Goal: Obtain resource: Obtain resource

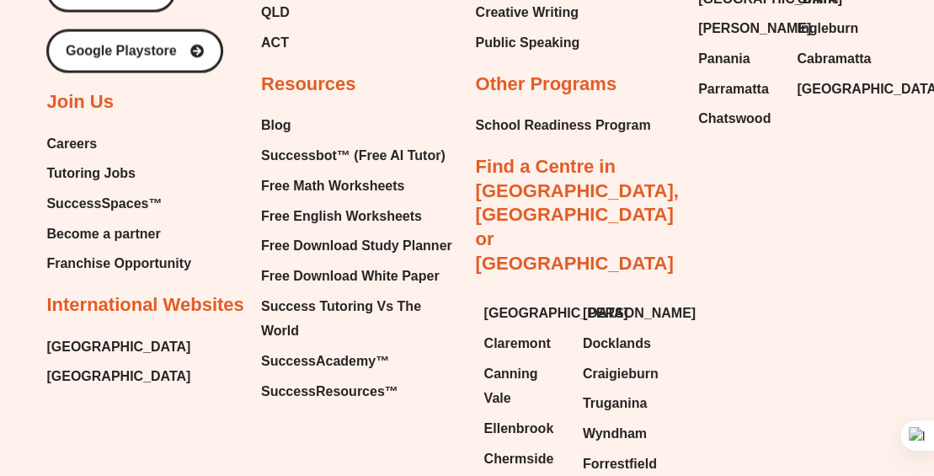
scroll to position [7161, 0]
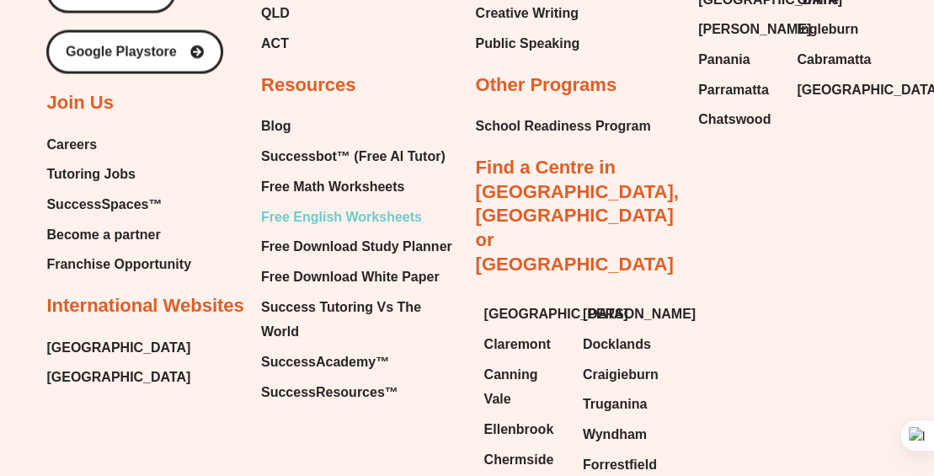
click at [324, 205] on span "Free English Worksheets" at bounding box center [341, 217] width 161 height 25
click at [274, 205] on span "Free English Worksheets" at bounding box center [341, 217] width 161 height 25
click at [272, 205] on span "Free English Worksheets" at bounding box center [341, 217] width 161 height 25
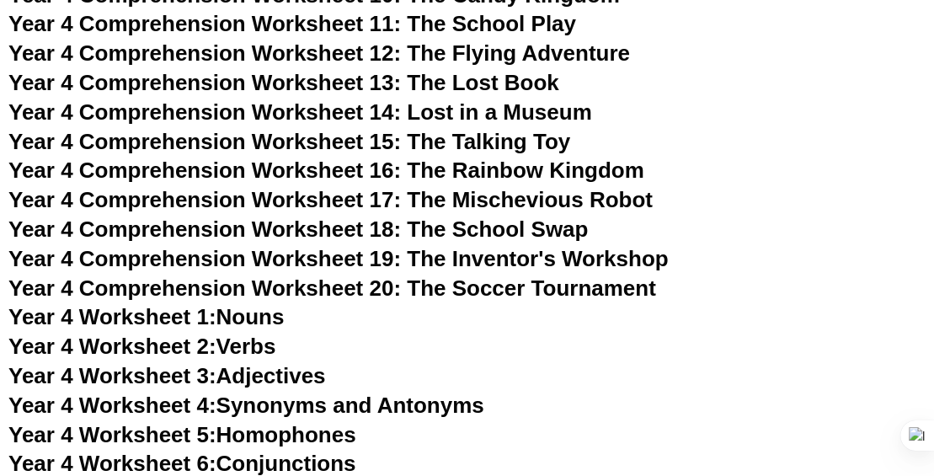
scroll to position [7237, 0]
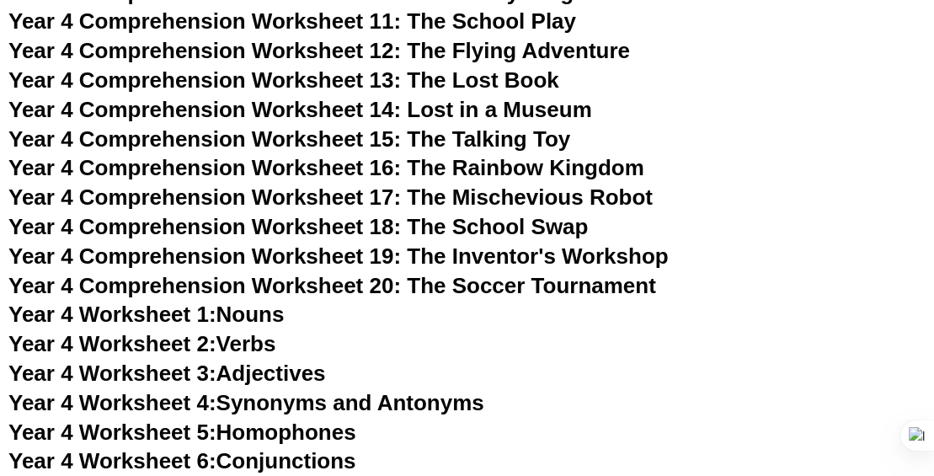
click at [428, 286] on span "Year 4 Comprehension Worksheet 20: The Soccer Tournament" at bounding box center [332, 285] width 648 height 25
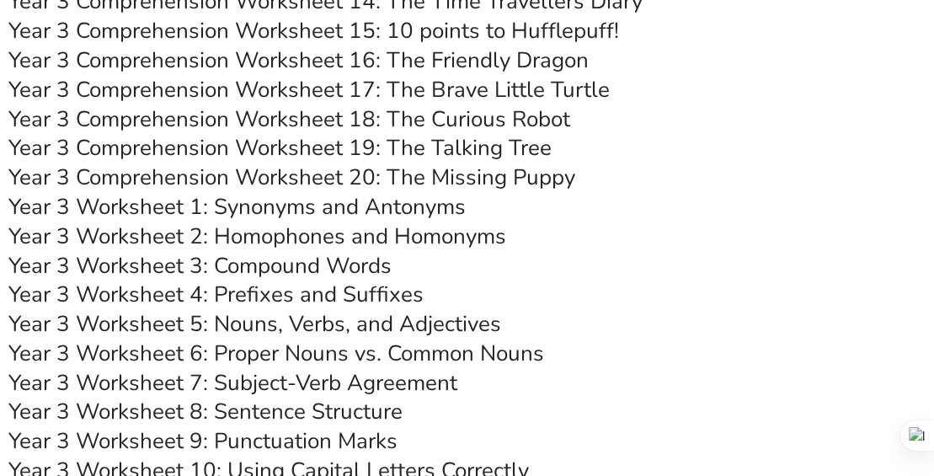
scroll to position [6114, 0]
click at [404, 184] on link "Year 3 Comprehension Worksheet 20: The Missing Puppy" at bounding box center [291, 177] width 567 height 29
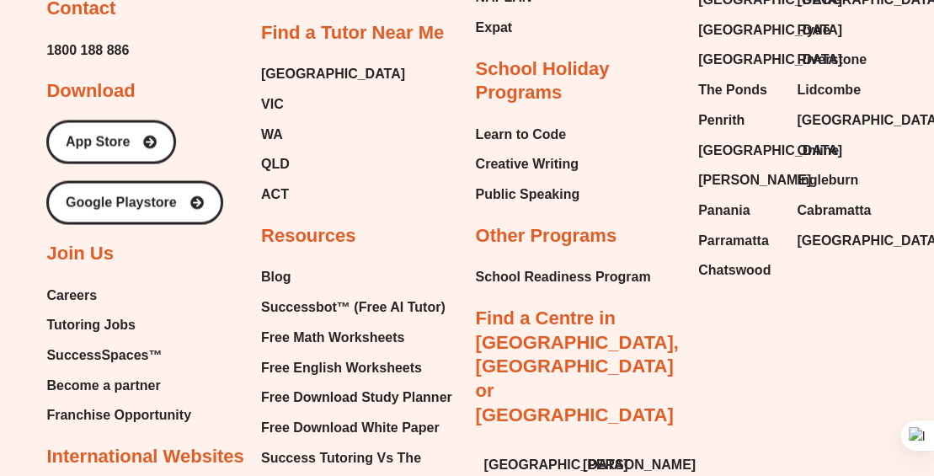
scroll to position [7093, 0]
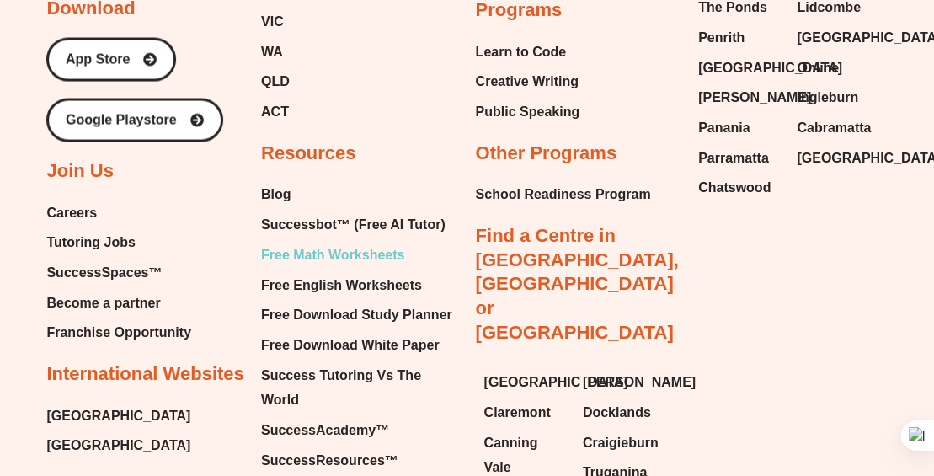
click at [381, 243] on span "Free Math Worksheets" at bounding box center [332, 255] width 143 height 25
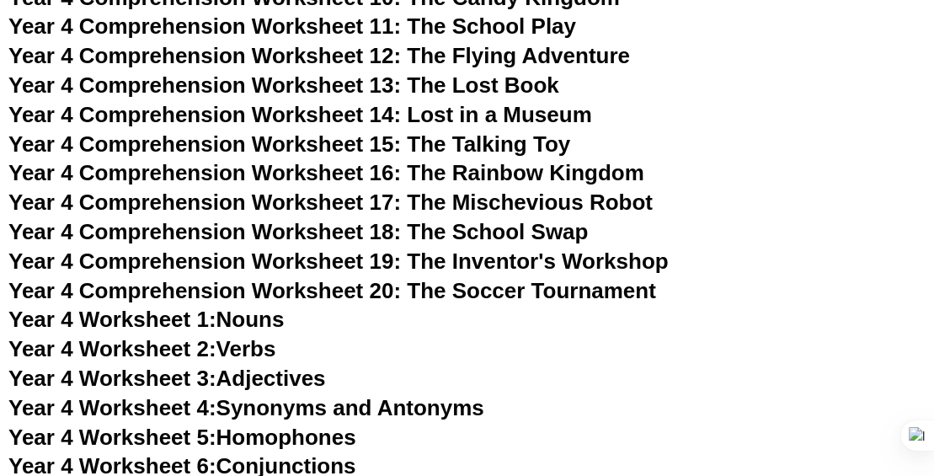
scroll to position [7251, 0]
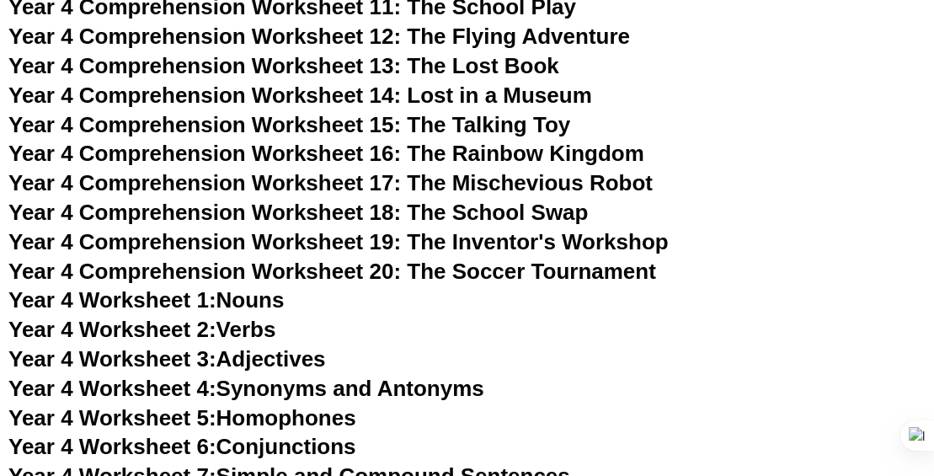
click at [464, 276] on span "Year 4 Comprehension Worksheet 20: The Soccer Tournament" at bounding box center [332, 271] width 648 height 25
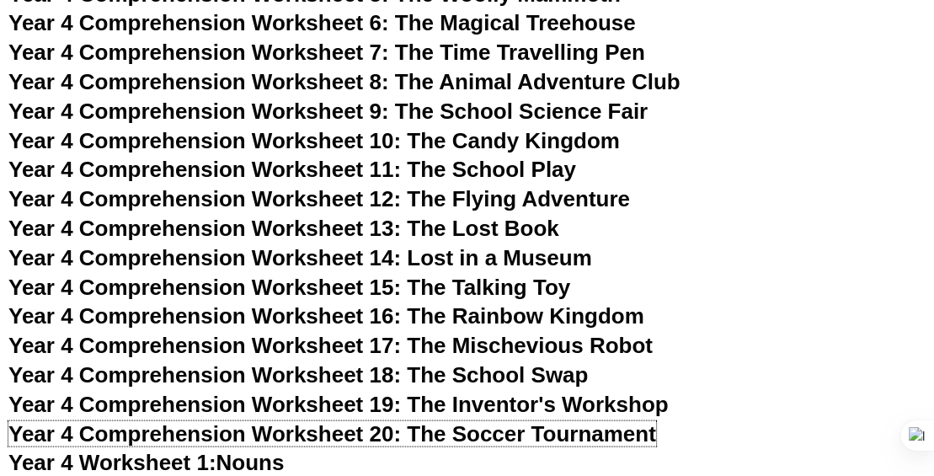
scroll to position [7087, 0]
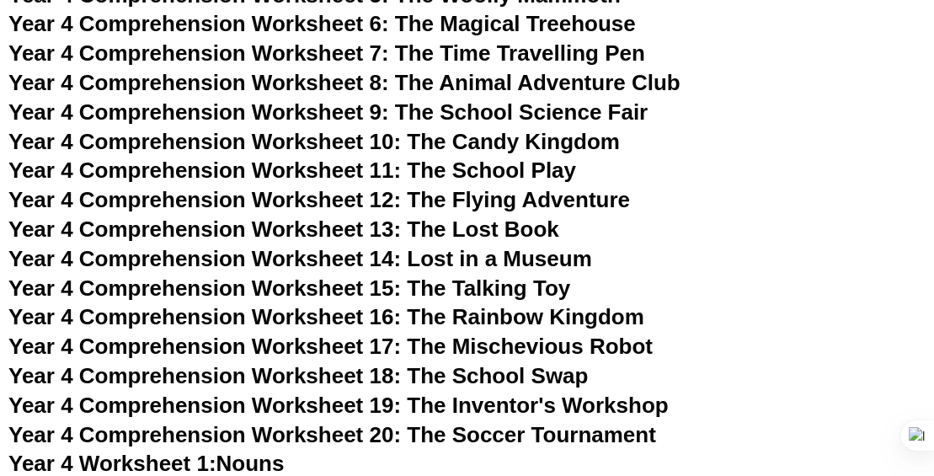
click at [527, 142] on span "Year 4 Comprehension Worksheet 10: The Candy Kingdom" at bounding box center [314, 141] width 612 height 25
